Goal: Find contact information: Obtain details needed to contact an individual or organization

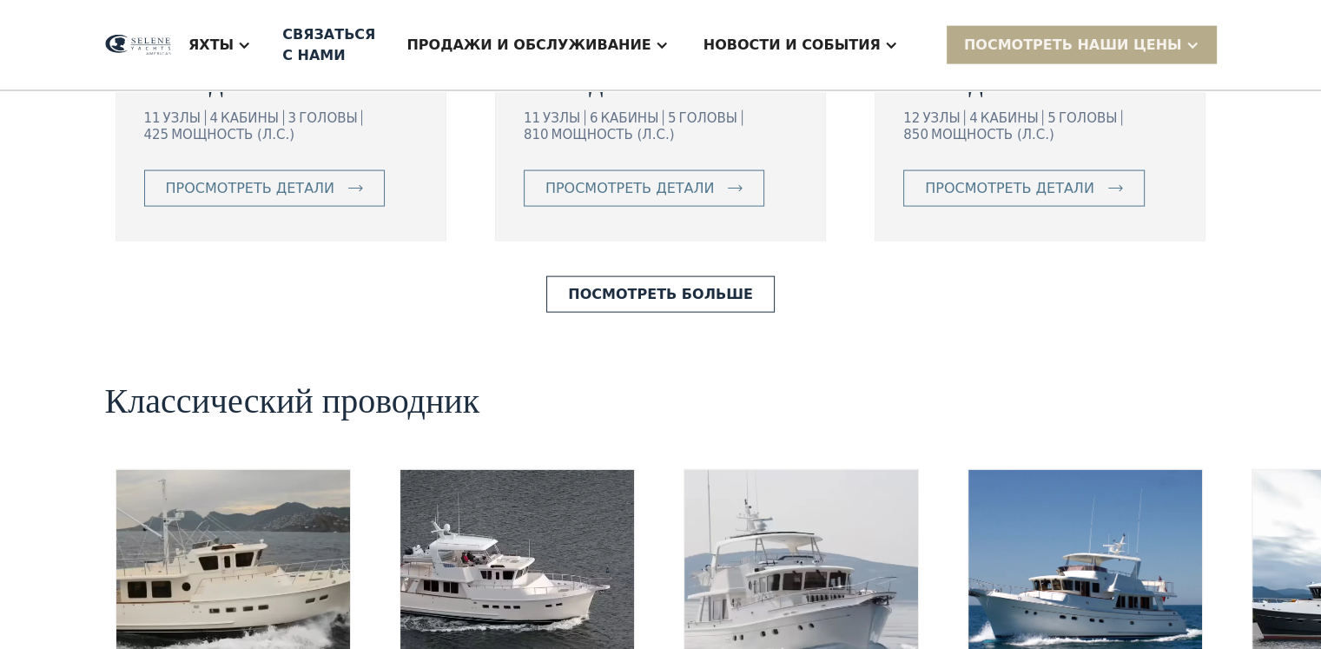
scroll to position [3890, 0]
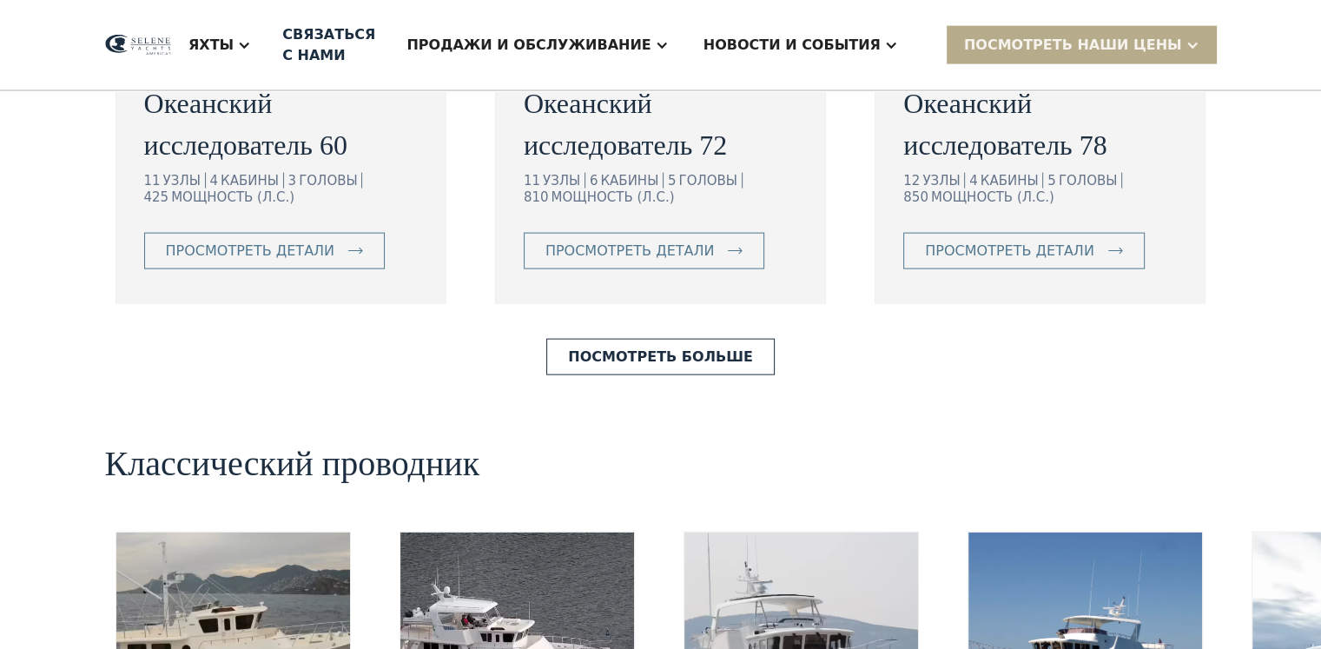
scroll to position [3907, 0]
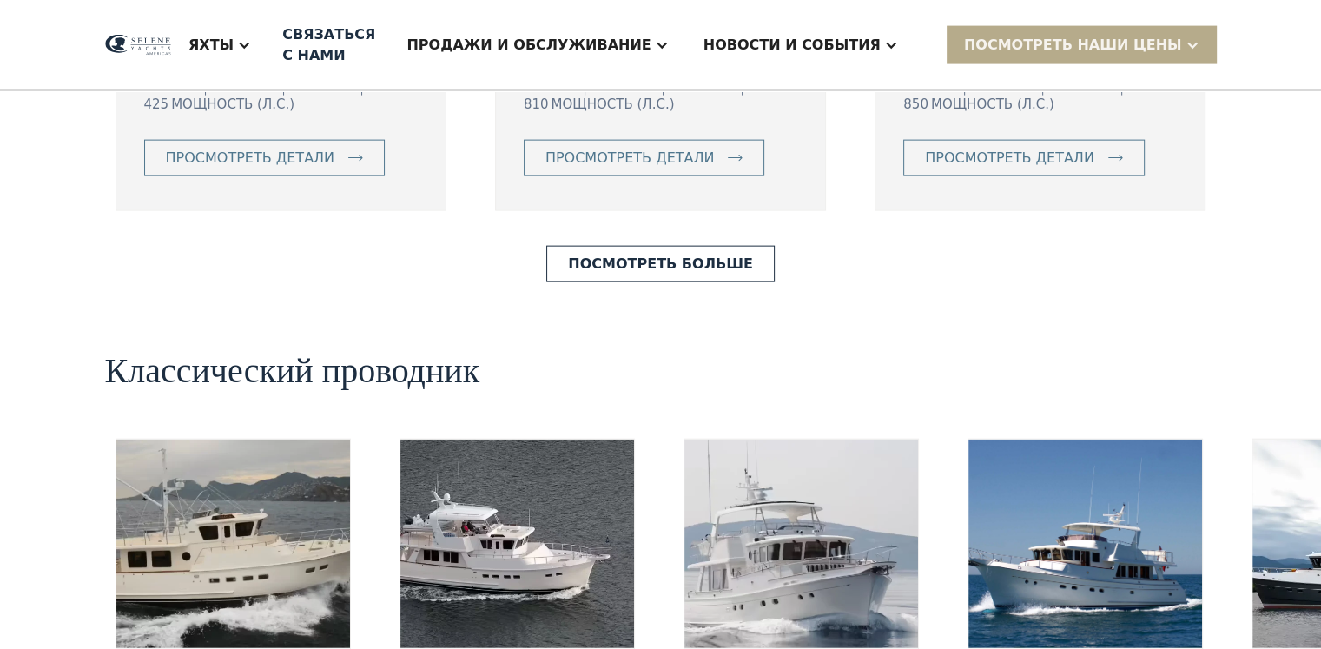
drag, startPoint x: 1129, startPoint y: 508, endPoint x: 1115, endPoint y: 494, distance: 19.6
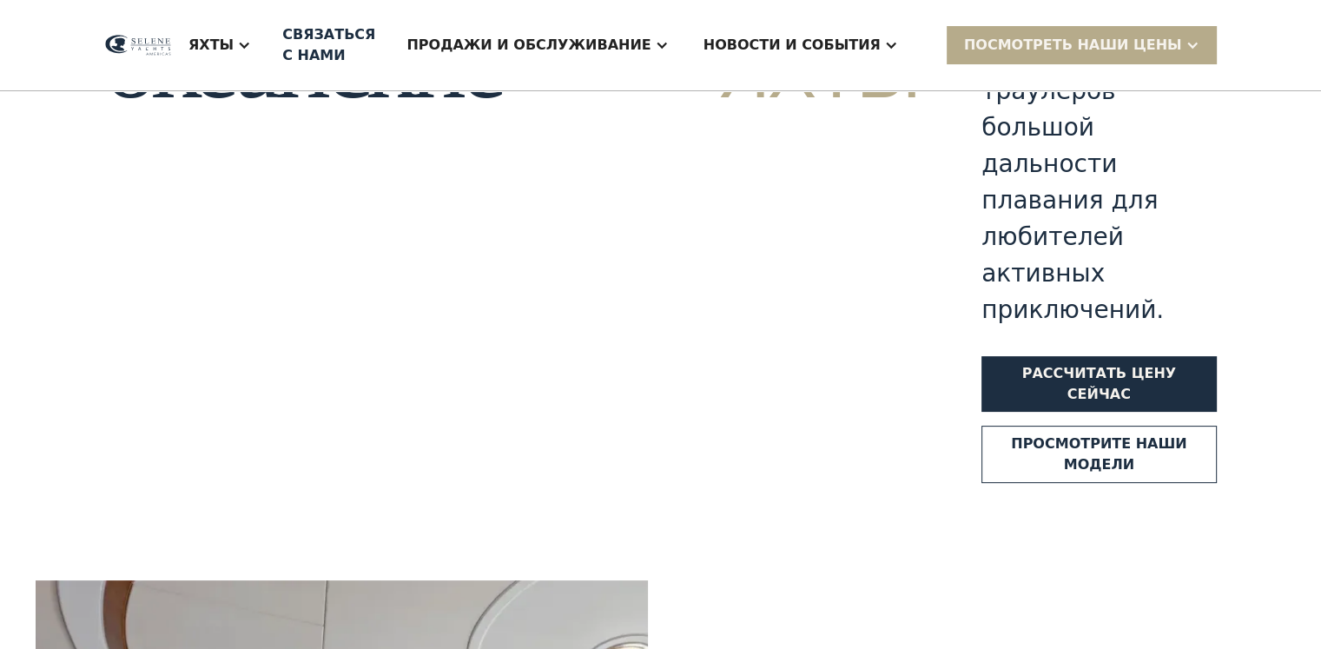
scroll to position [262, 0]
click at [268, 46] on div "Яхты" at bounding box center [219, 44] width 97 height 69
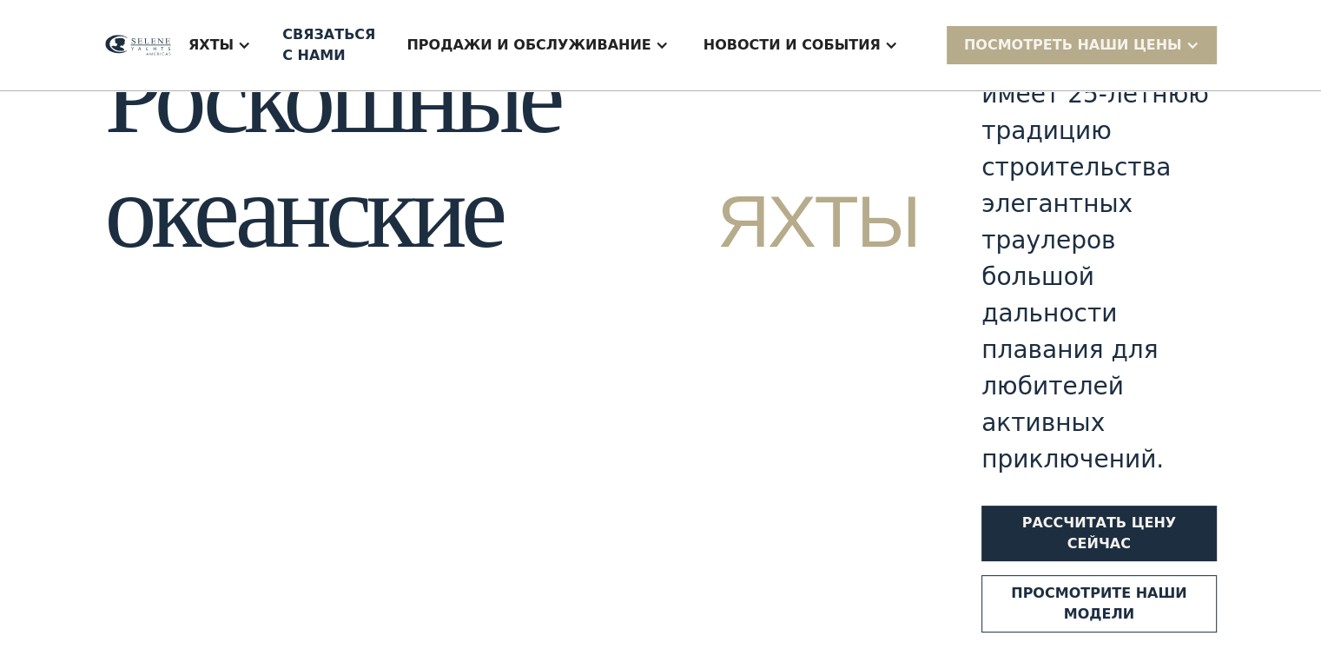
scroll to position [0, 0]
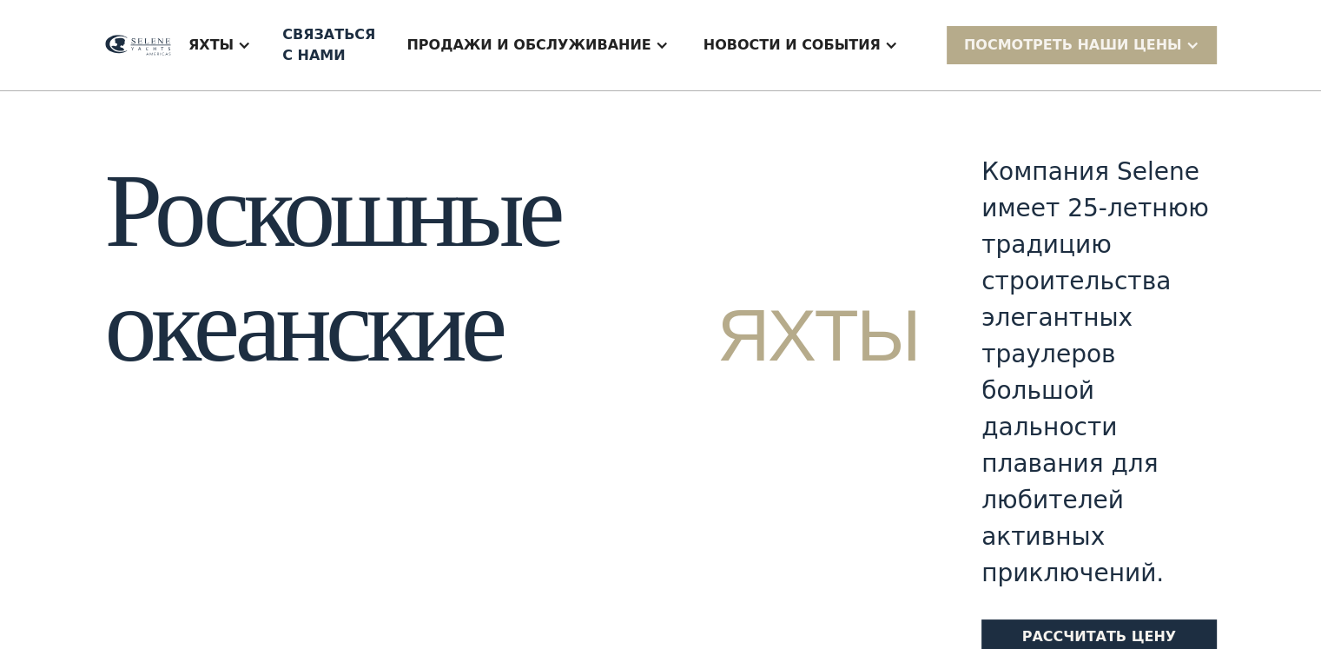
click at [251, 49] on div at bounding box center [244, 45] width 14 height 14
click at [375, 30] on font "Связаться с нами" at bounding box center [328, 44] width 93 height 37
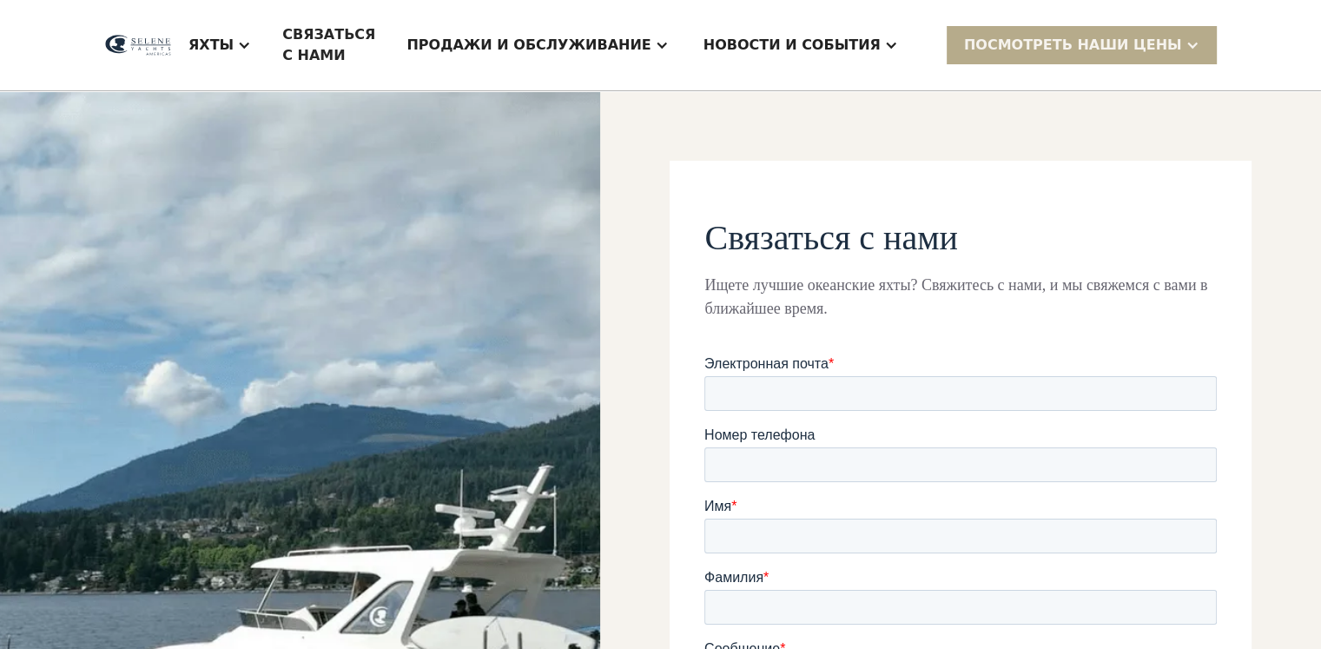
click at [175, 332] on img at bounding box center [300, 580] width 600 height 978
